Goal: Task Accomplishment & Management: Manage account settings

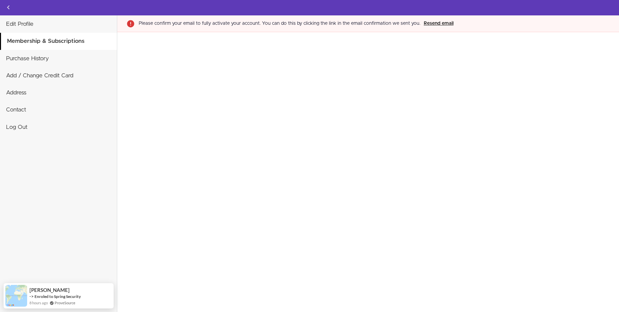
click at [428, 24] on button "Resend email" at bounding box center [438, 24] width 34 height 8
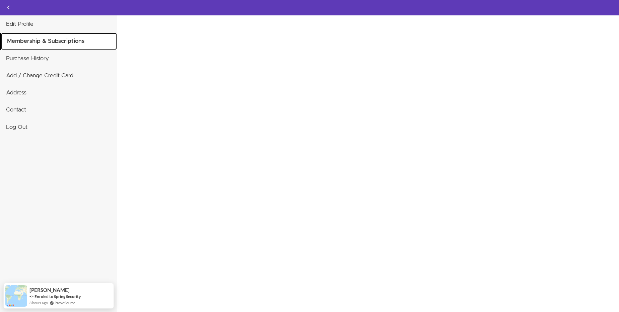
click at [38, 45] on link "Membership & Subscriptions" at bounding box center [59, 41] width 116 height 17
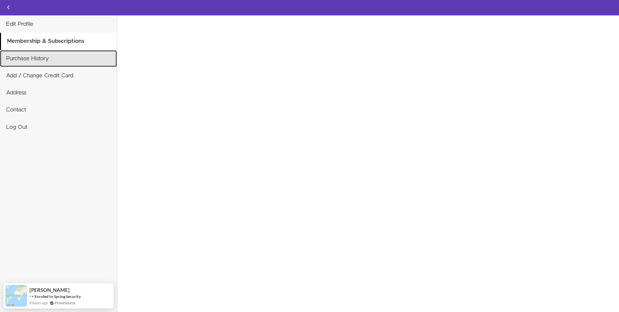
click at [33, 59] on link "Purchase History" at bounding box center [58, 58] width 117 height 17
